Goal: Task Accomplishment & Management: Manage account settings

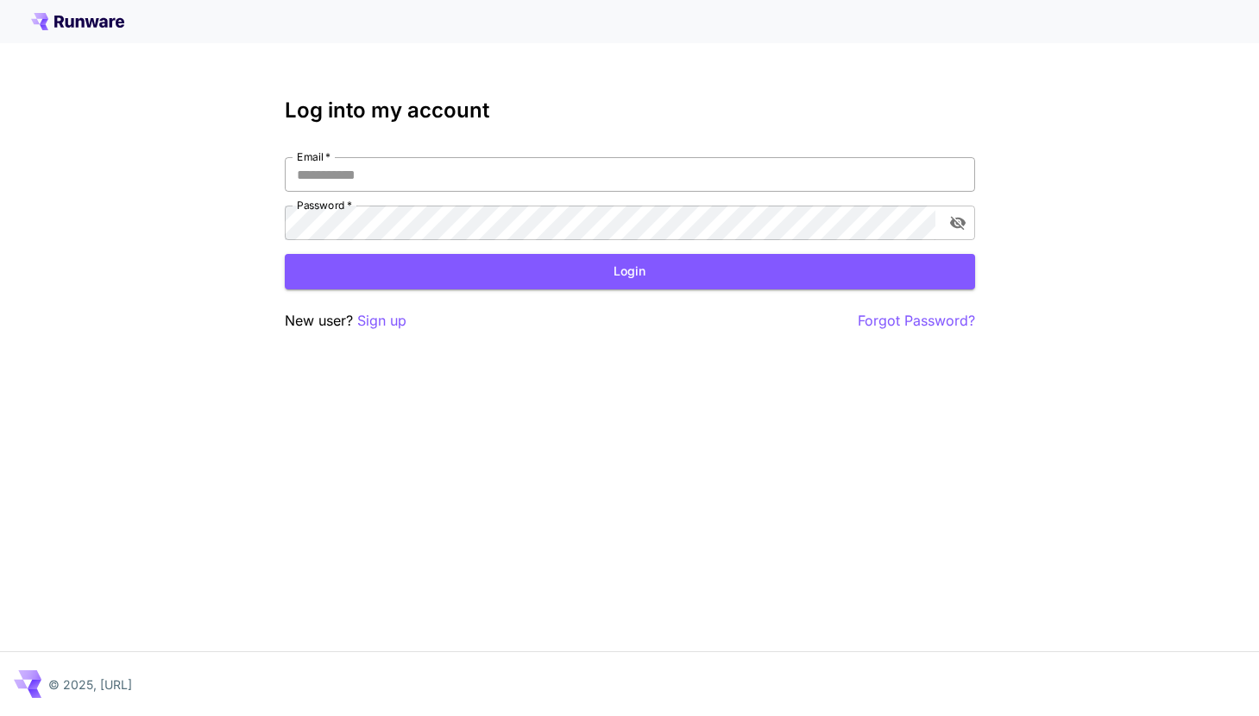
click at [407, 180] on input "Email   *" at bounding box center [630, 174] width 691 height 35
type input "**********"
click at [536, 274] on button "Login" at bounding box center [630, 271] width 691 height 35
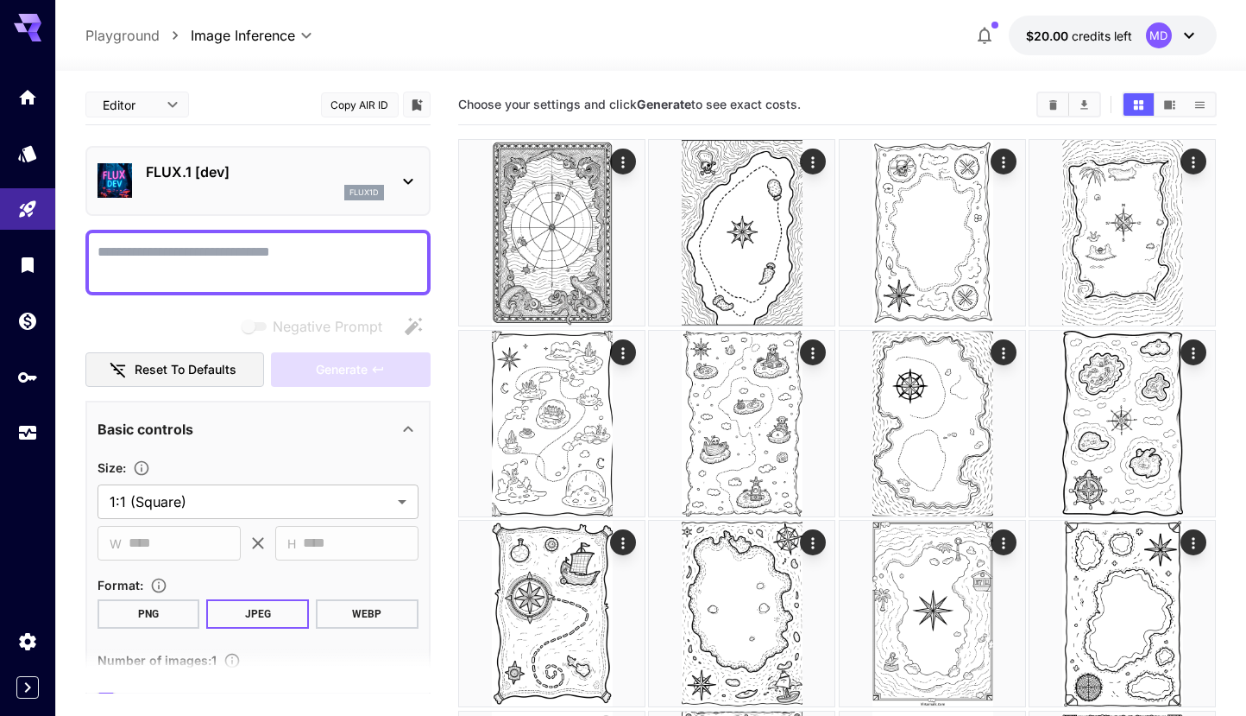
click at [1190, 34] on icon at bounding box center [1189, 35] width 21 height 21
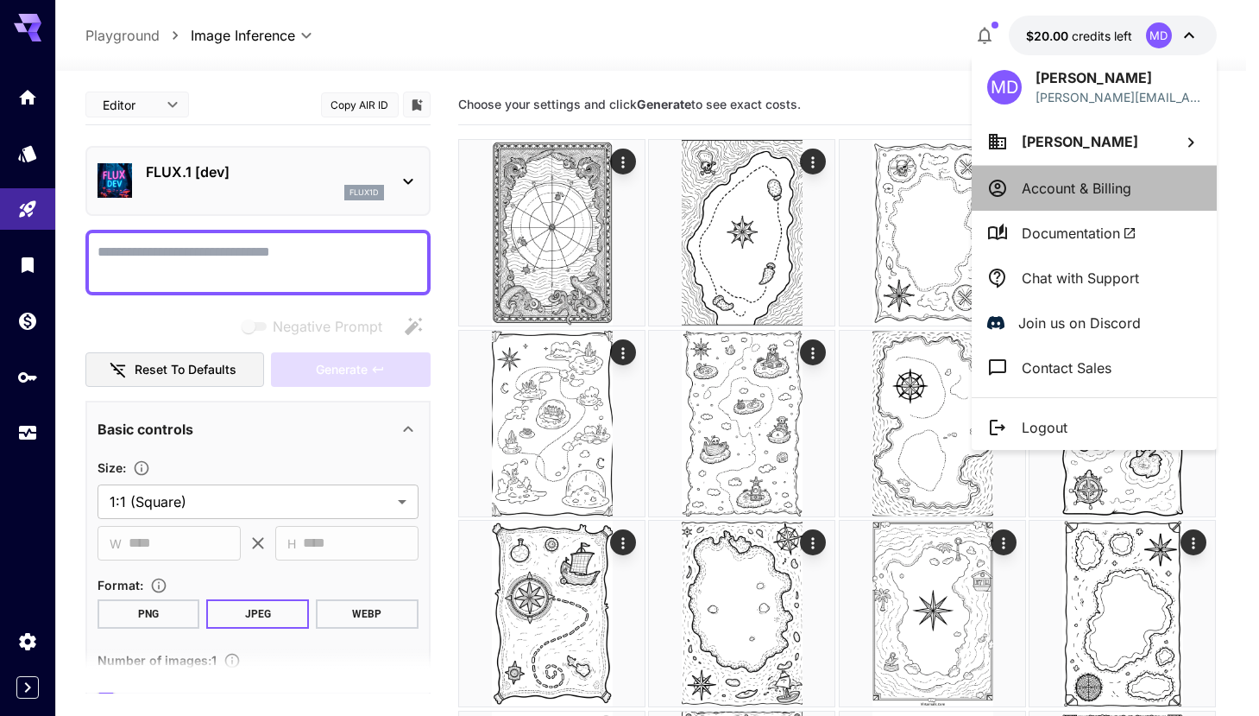
click at [1042, 184] on p "Account & Billing" at bounding box center [1077, 188] width 110 height 21
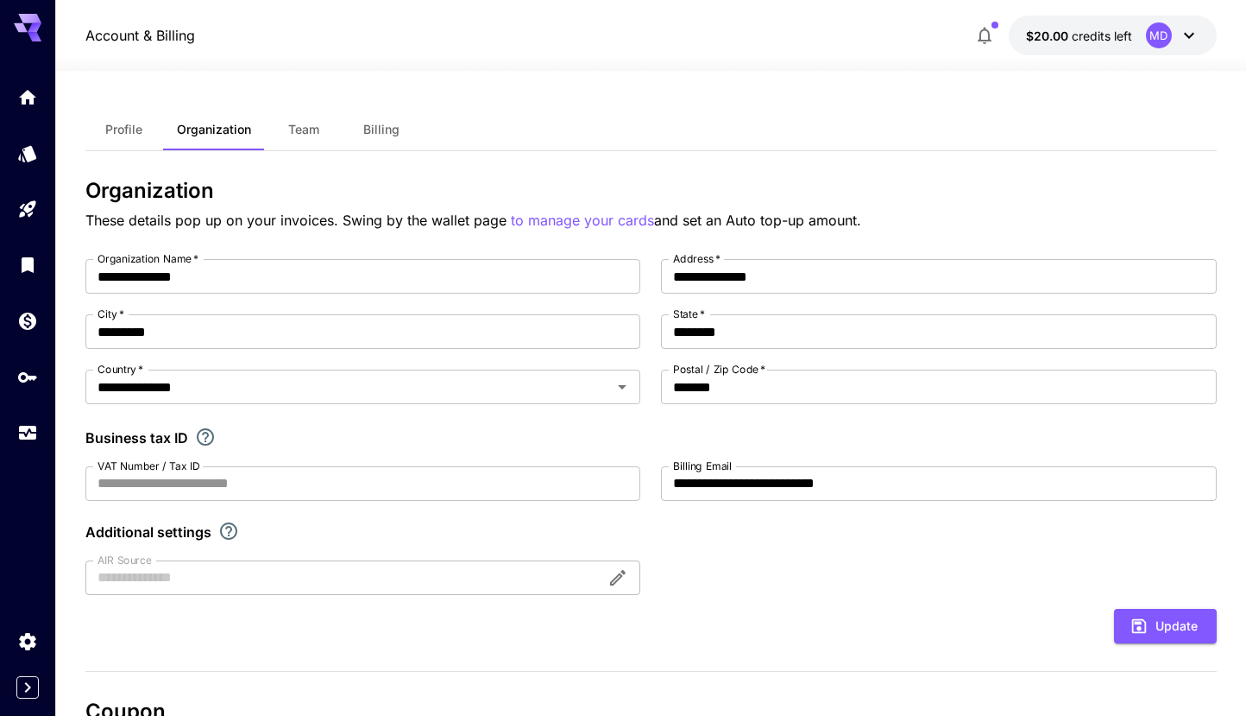
click at [381, 130] on span "Billing" at bounding box center [381, 130] width 36 height 16
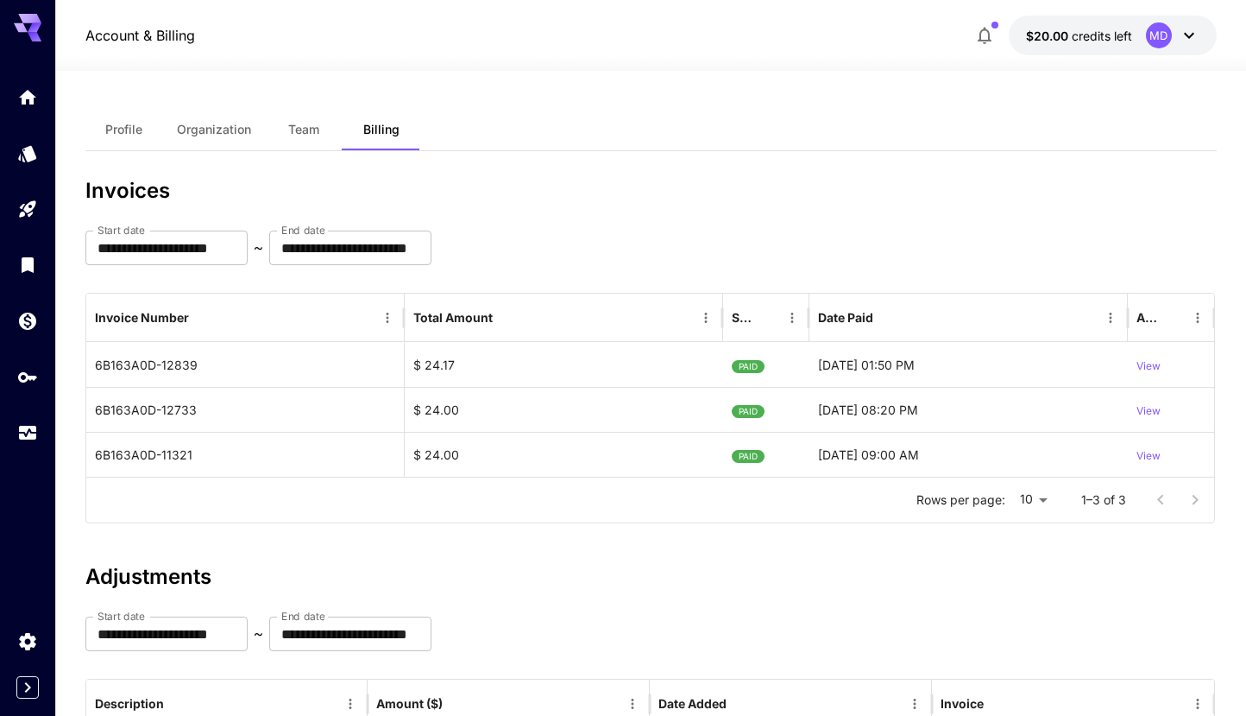
click at [299, 127] on span "Team" at bounding box center [303, 130] width 31 height 16
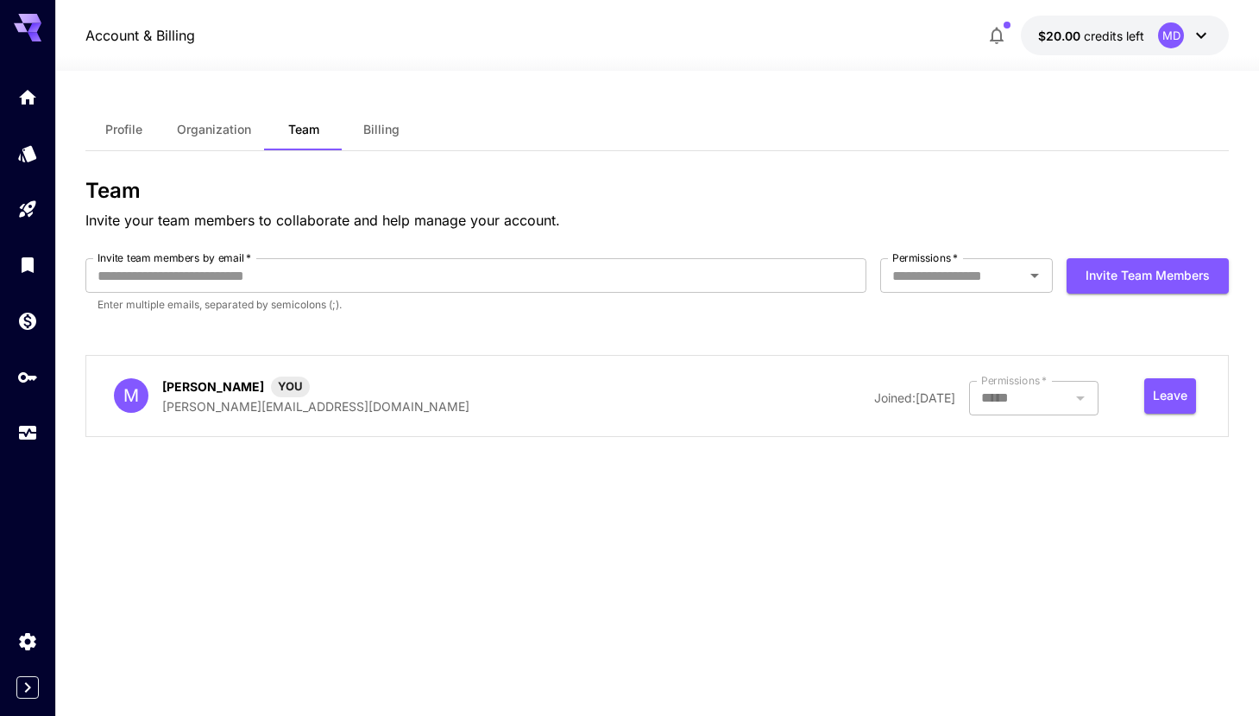
click at [223, 126] on span "Organization" at bounding box center [214, 130] width 74 height 16
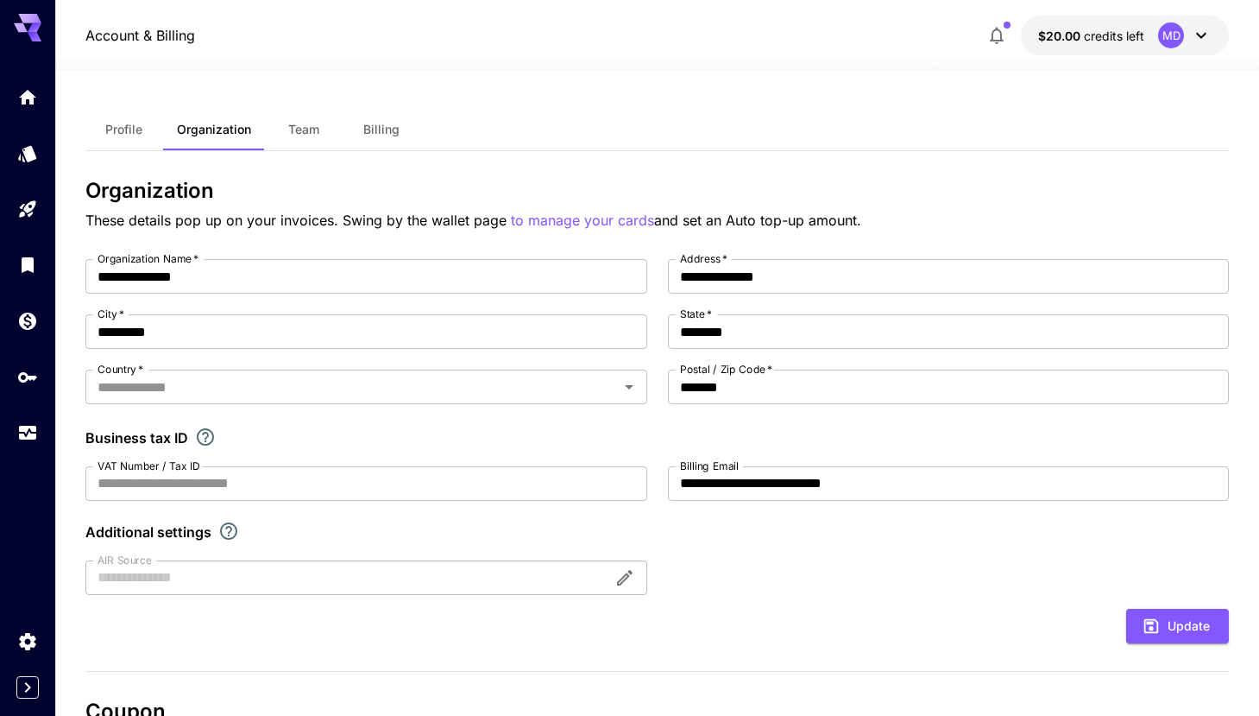
type input "**********"
click at [123, 128] on span "Profile" at bounding box center [123, 130] width 37 height 16
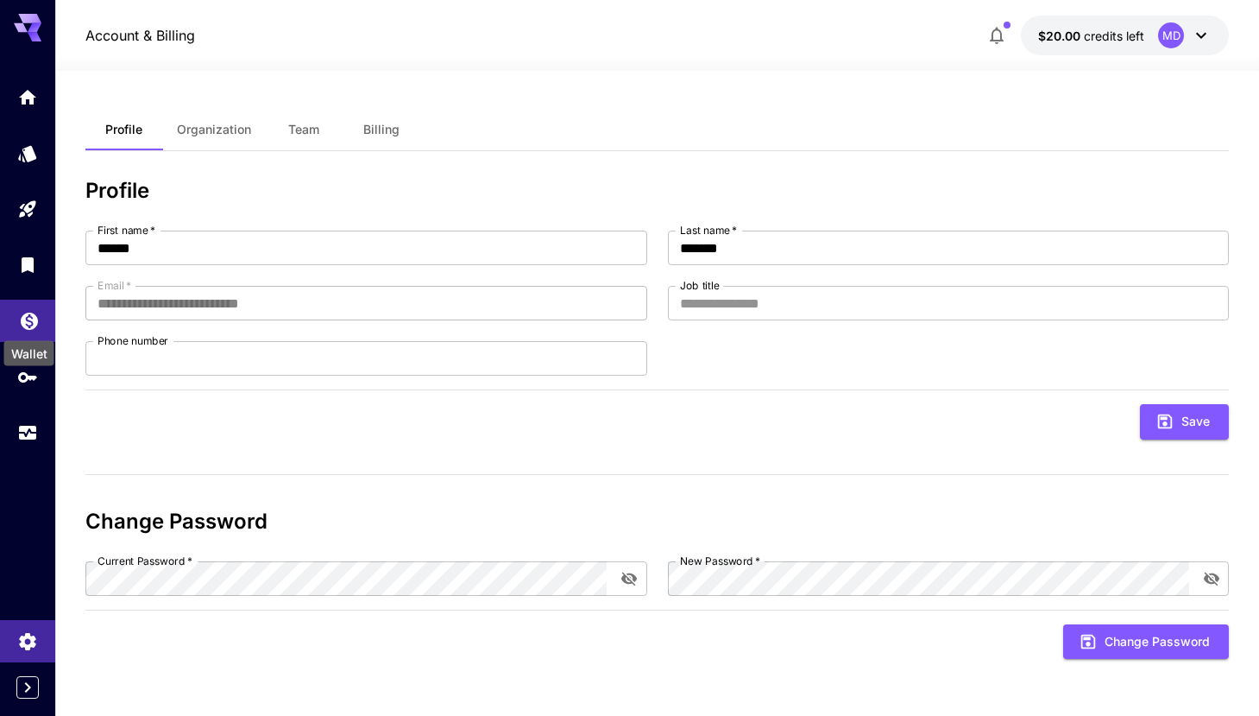
click at [30, 321] on icon "Wallet" at bounding box center [29, 315] width 17 height 17
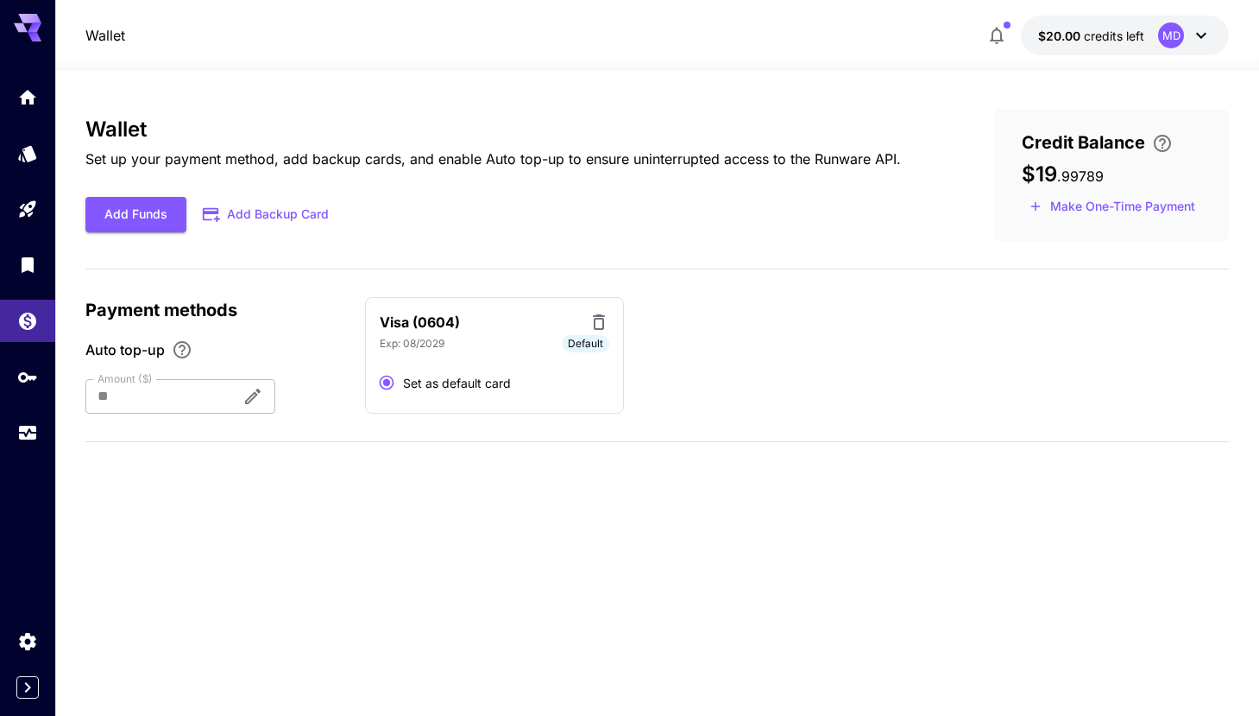
click at [141, 394] on div at bounding box center [156, 396] width 142 height 35
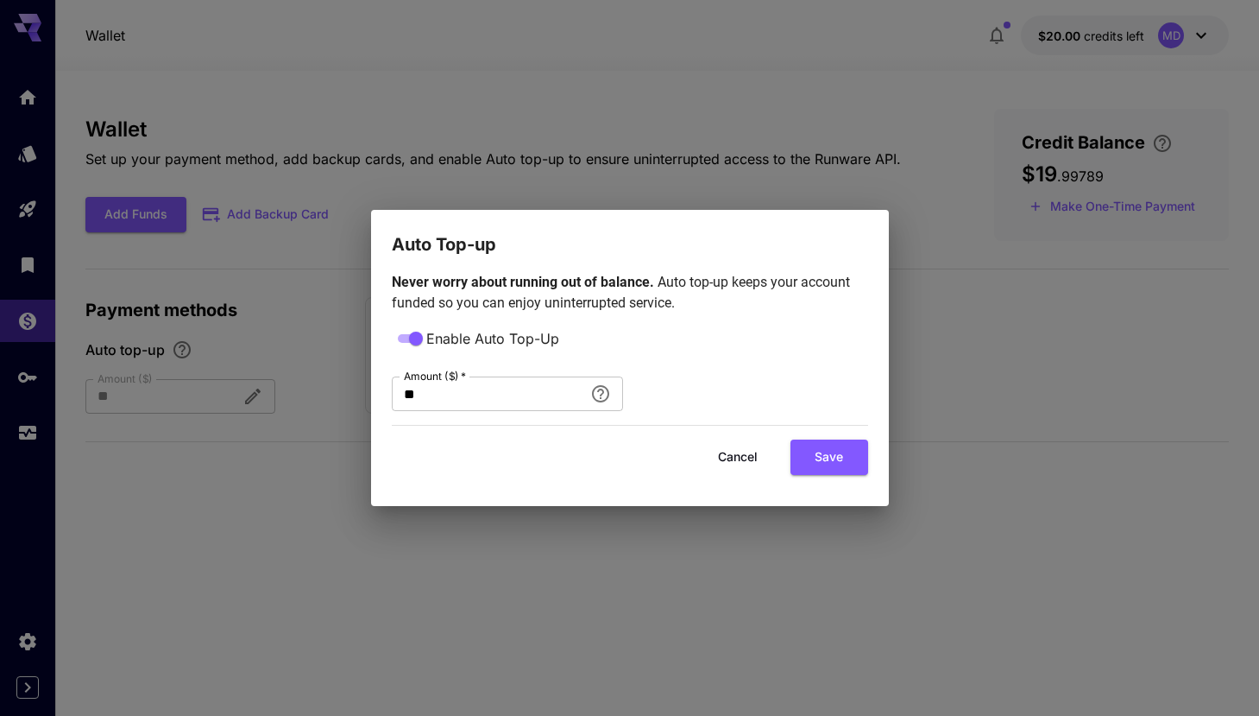
click at [733, 457] on button "Cancel" at bounding box center [738, 456] width 78 height 35
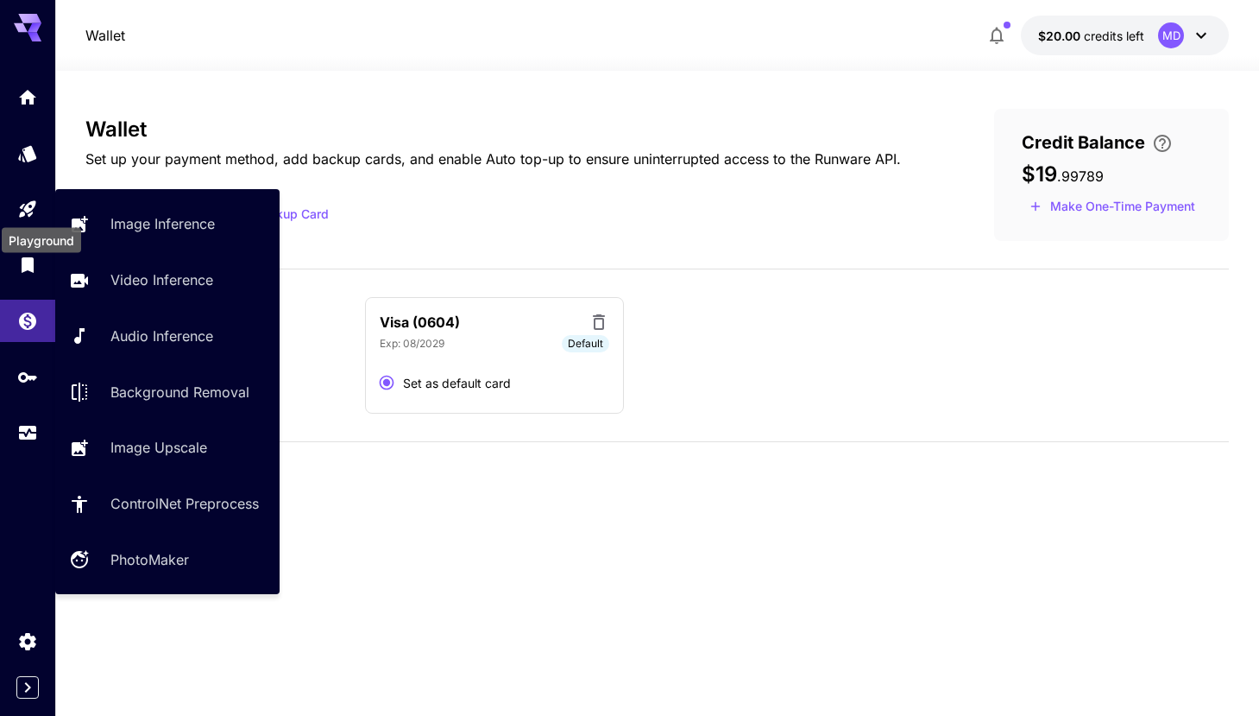
click at [638, 511] on div "Wallet Set up your payment method, add backup cards, and enable Auto top-up to …" at bounding box center [657, 393] width 1144 height 569
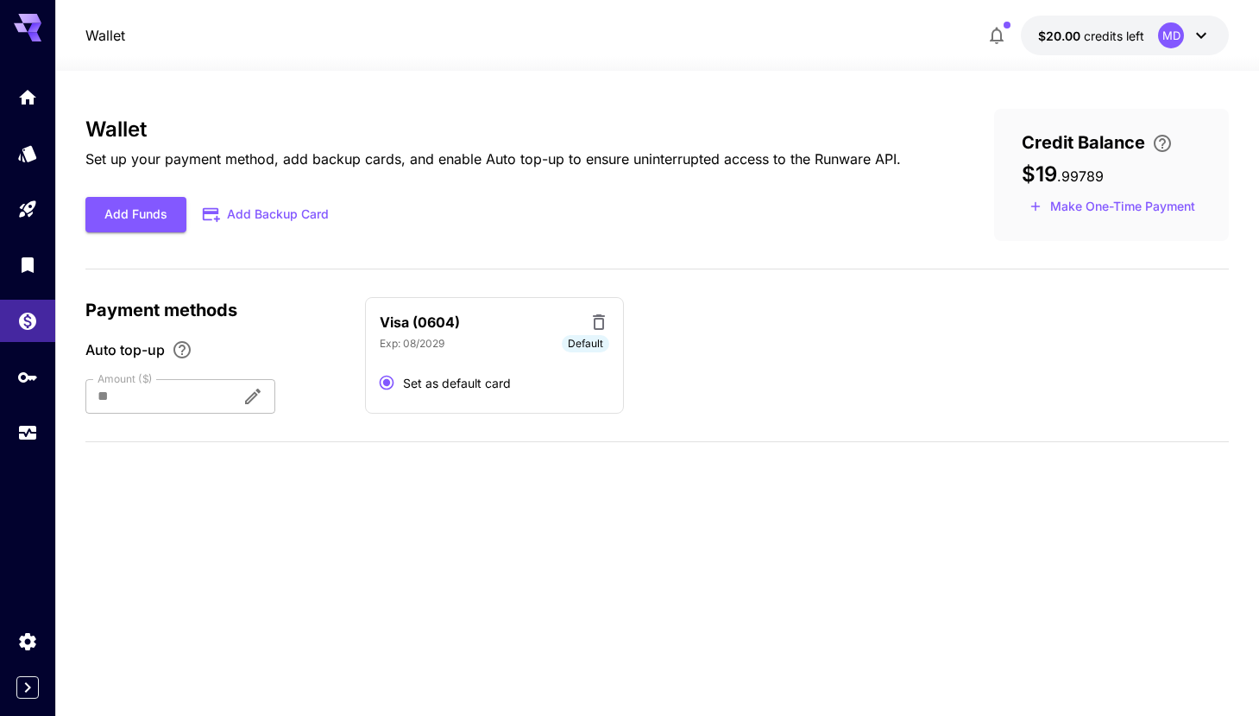
click at [493, 579] on div "Wallet Set up your payment method, add backup cards, and enable Auto top-up to …" at bounding box center [657, 393] width 1144 height 569
